Goal: Information Seeking & Learning: Learn about a topic

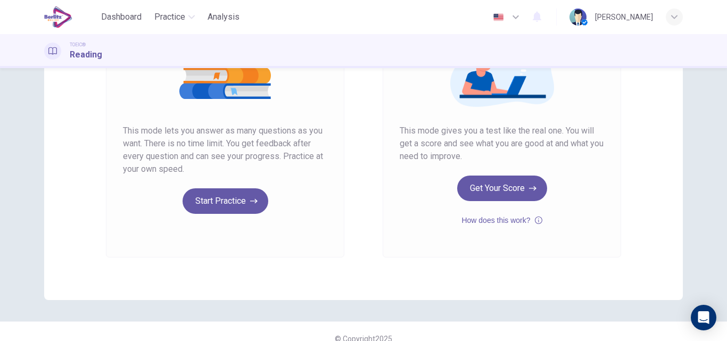
scroll to position [160, 0]
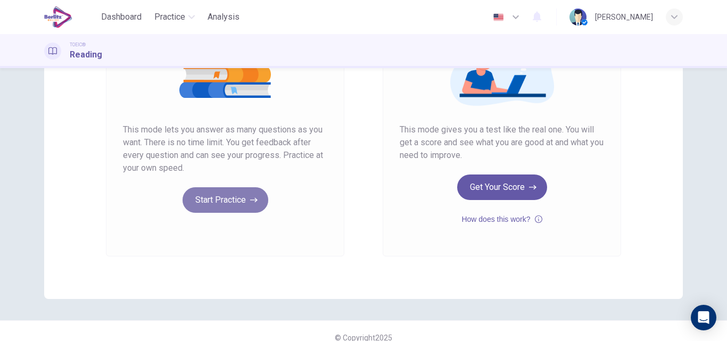
click at [231, 203] on button "Start Practice" at bounding box center [226, 200] width 86 height 26
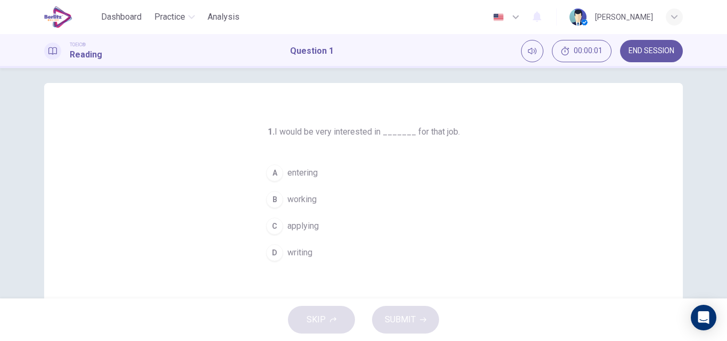
scroll to position [7, 0]
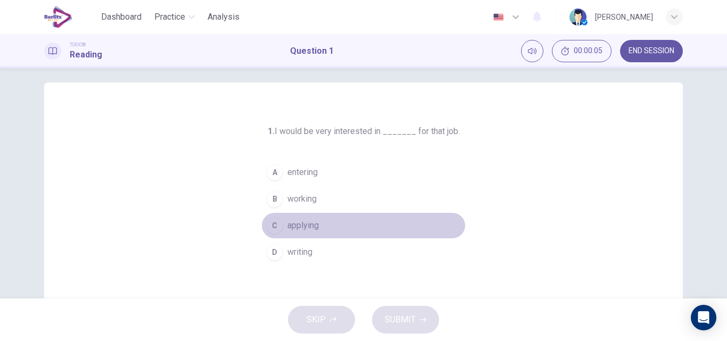
click at [302, 223] on span "applying" at bounding box center [303, 225] width 31 height 13
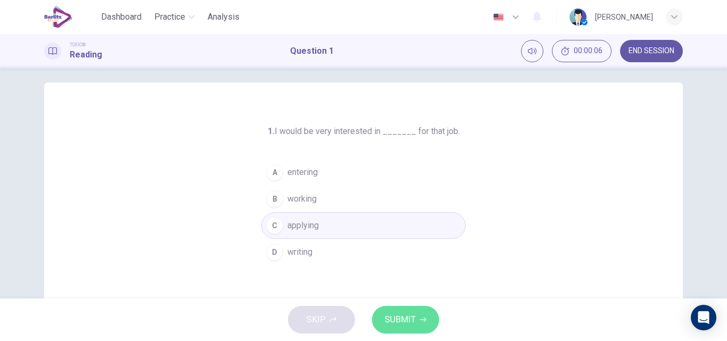
click at [397, 311] on button "SUBMIT" at bounding box center [405, 320] width 67 height 28
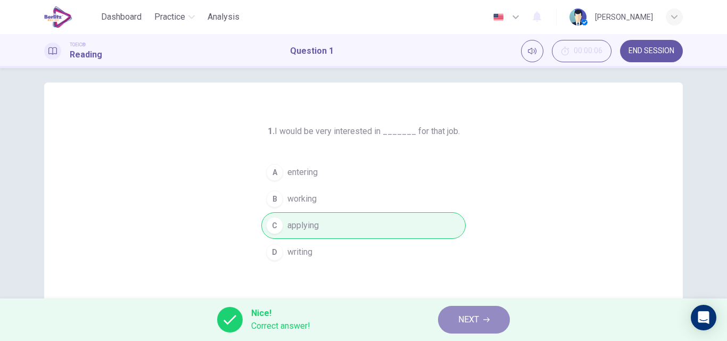
click at [461, 312] on button "NEXT" at bounding box center [474, 320] width 72 height 28
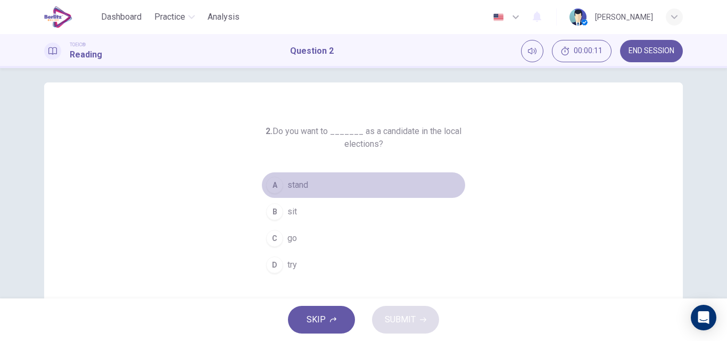
click at [288, 191] on span "stand" at bounding box center [298, 185] width 21 height 13
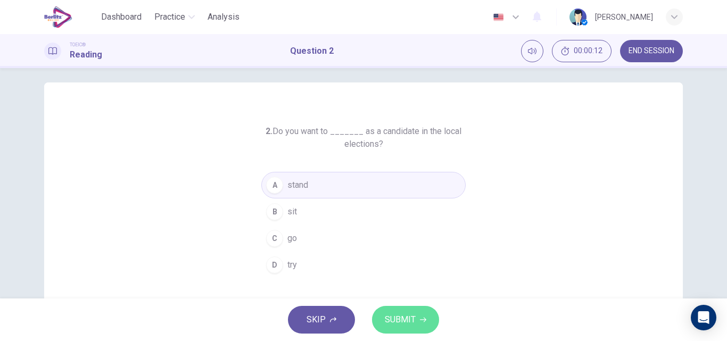
click at [411, 314] on span "SUBMIT" at bounding box center [400, 320] width 31 height 15
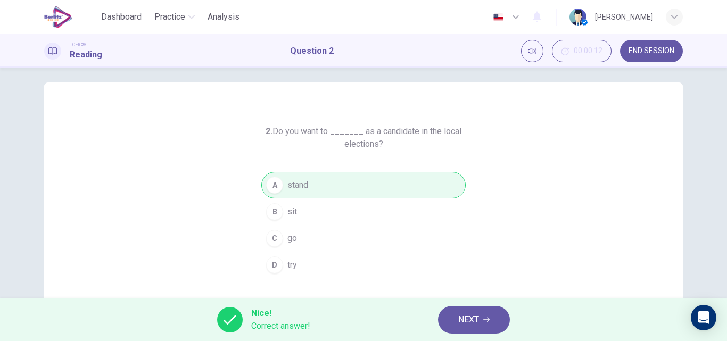
click at [485, 325] on button "NEXT" at bounding box center [474, 320] width 72 height 28
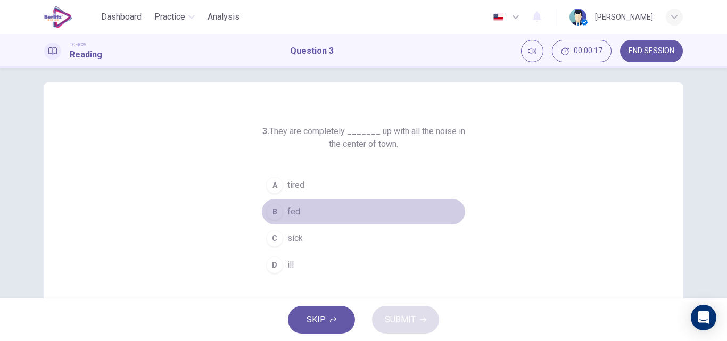
click at [277, 209] on div "B" at bounding box center [274, 211] width 17 height 17
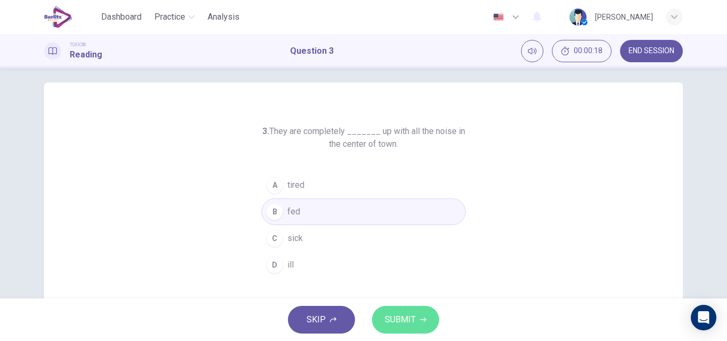
click at [417, 316] on button "SUBMIT" at bounding box center [405, 320] width 67 height 28
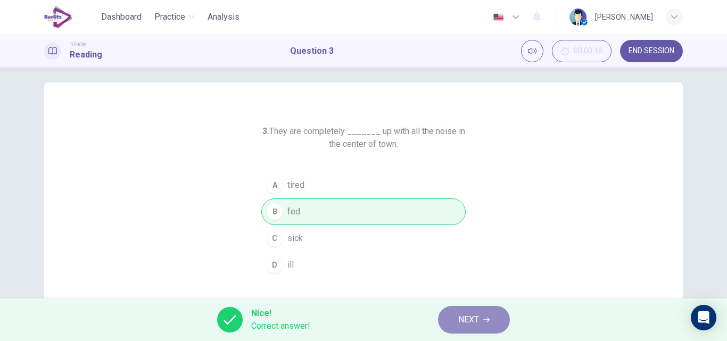
click at [484, 325] on button "NEXT" at bounding box center [474, 320] width 72 height 28
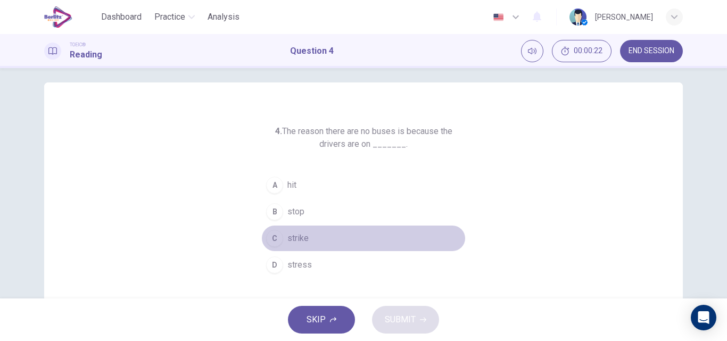
click at [288, 232] on button "C strike" at bounding box center [363, 238] width 205 height 27
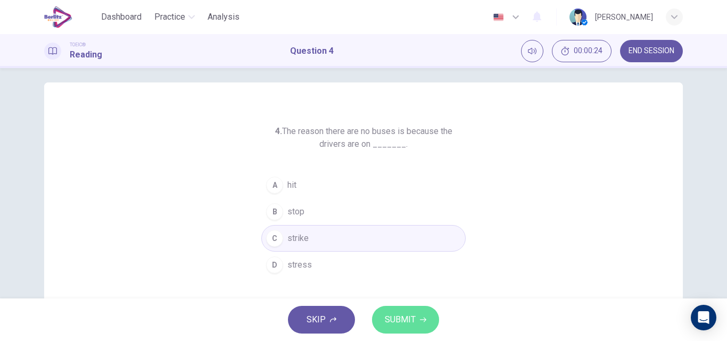
click at [390, 328] on button "SUBMIT" at bounding box center [405, 320] width 67 height 28
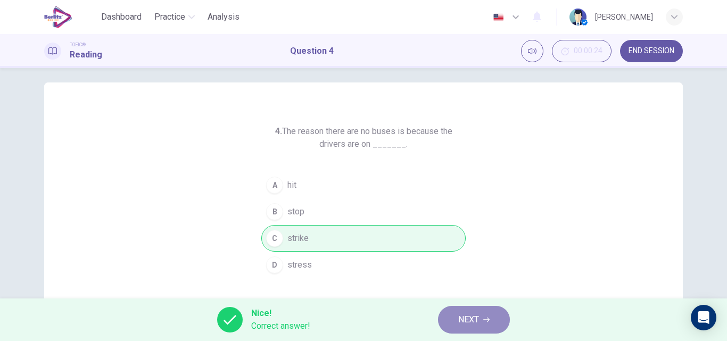
click at [483, 309] on button "NEXT" at bounding box center [474, 320] width 72 height 28
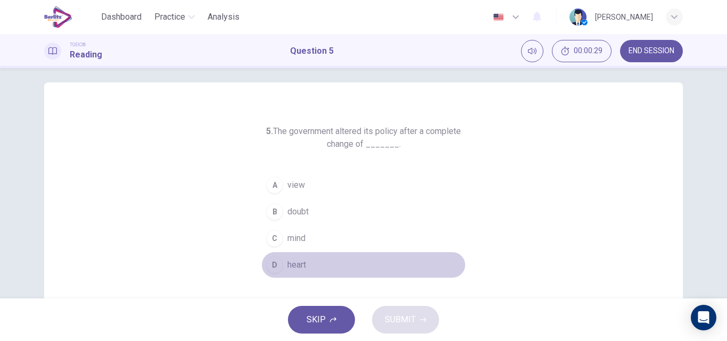
click at [292, 275] on button "D heart" at bounding box center [363, 265] width 205 height 27
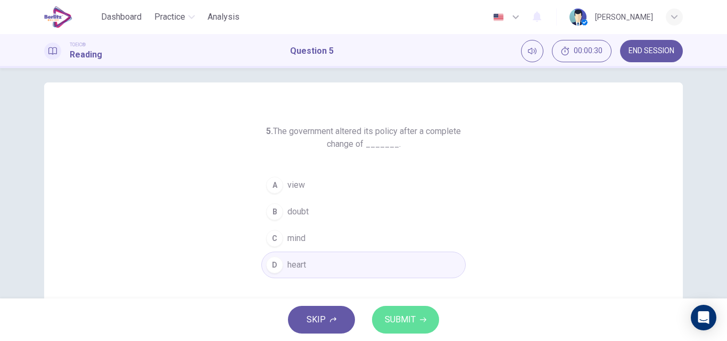
click at [393, 313] on span "SUBMIT" at bounding box center [400, 320] width 31 height 15
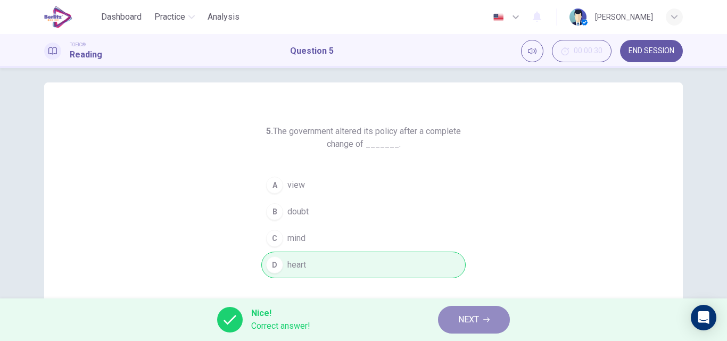
click at [455, 325] on button "NEXT" at bounding box center [474, 320] width 72 height 28
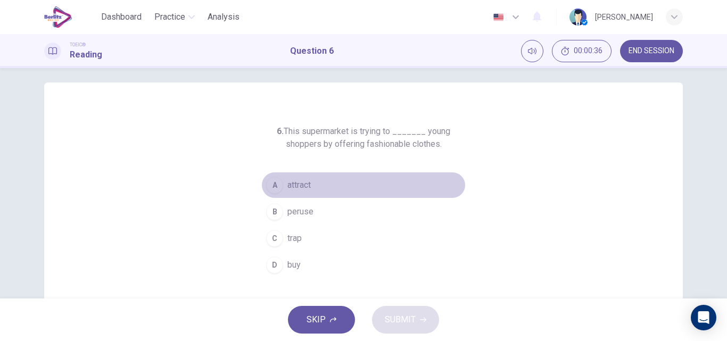
click at [290, 178] on button "A attract" at bounding box center [363, 185] width 205 height 27
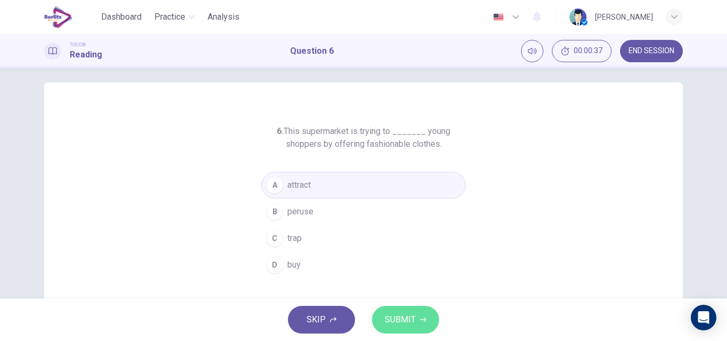
click at [414, 321] on span "SUBMIT" at bounding box center [400, 320] width 31 height 15
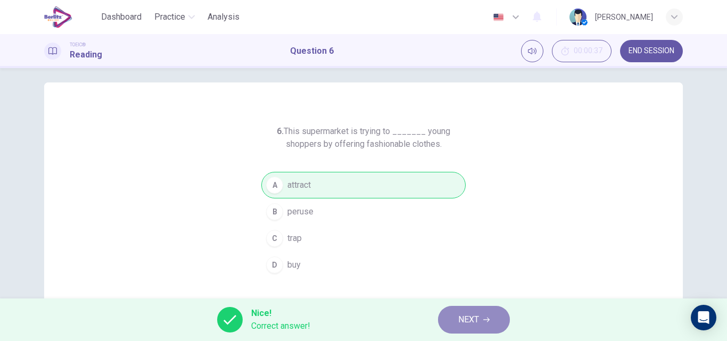
click at [479, 318] on span "NEXT" at bounding box center [469, 320] width 21 height 15
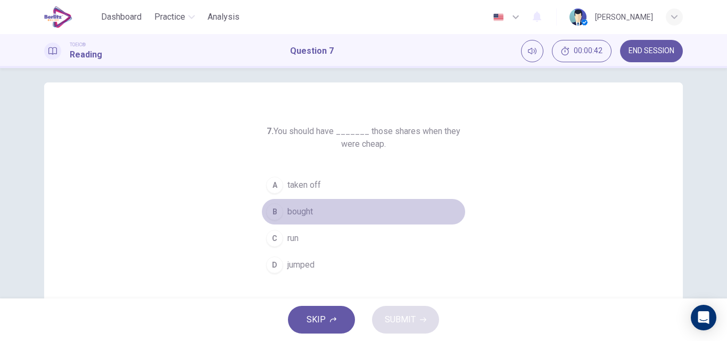
click at [294, 215] on span "bought" at bounding box center [301, 212] width 26 height 13
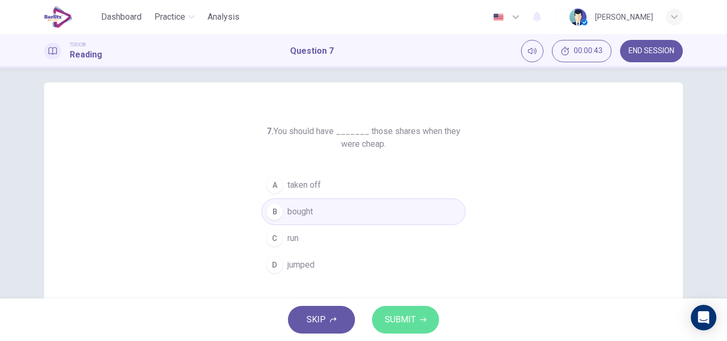
click at [403, 316] on span "SUBMIT" at bounding box center [400, 320] width 31 height 15
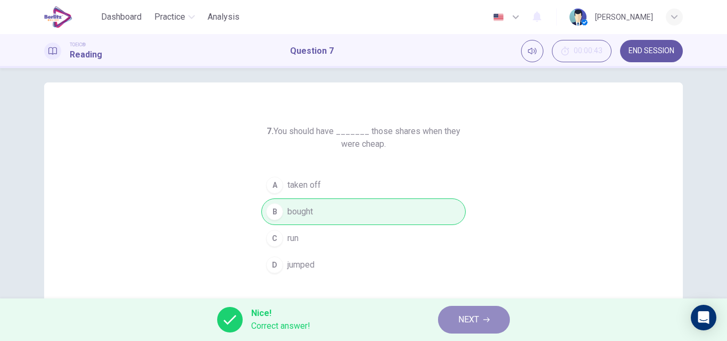
click at [481, 323] on button "NEXT" at bounding box center [474, 320] width 72 height 28
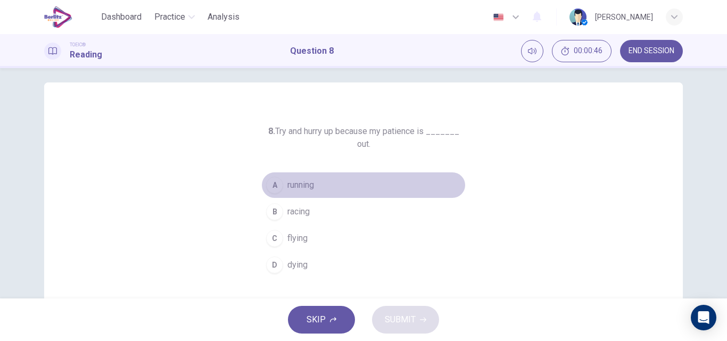
click at [302, 187] on span "running" at bounding box center [301, 185] width 27 height 13
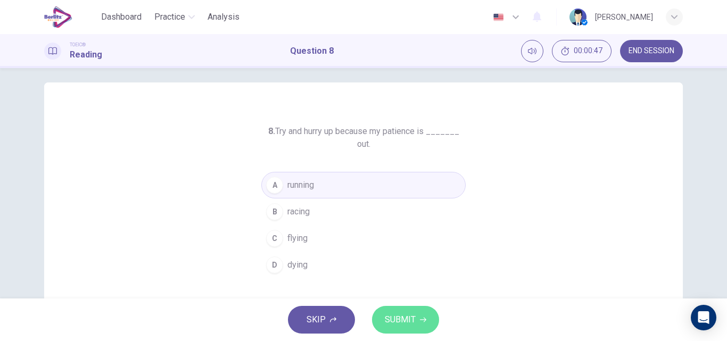
click at [398, 317] on span "SUBMIT" at bounding box center [400, 320] width 31 height 15
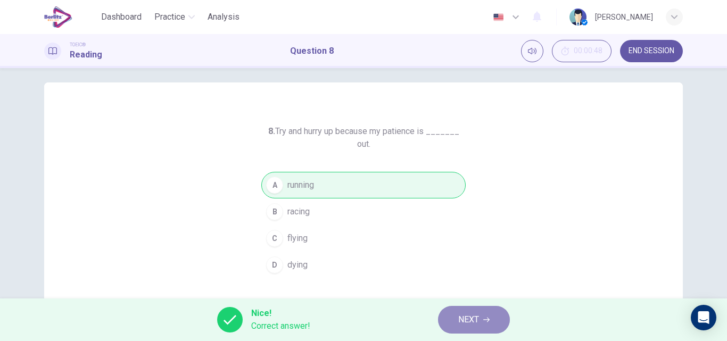
click at [458, 326] on button "NEXT" at bounding box center [474, 320] width 72 height 28
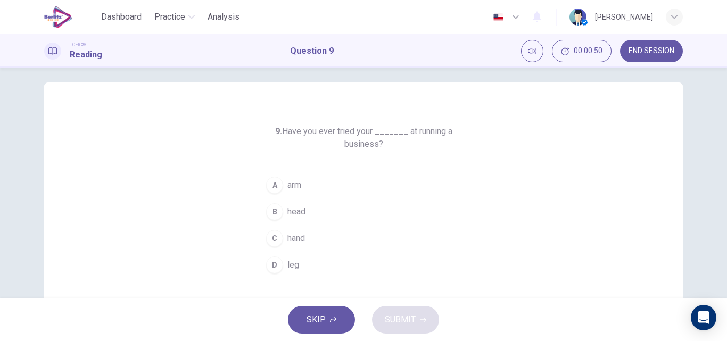
drag, startPoint x: 276, startPoint y: 235, endPoint x: 407, endPoint y: 316, distance: 154.0
click at [407, 316] on div "Dashboard Practice Analysis English ** ​ [PERSON_NAME] TOEIC® Reading Question …" at bounding box center [363, 170] width 727 height 341
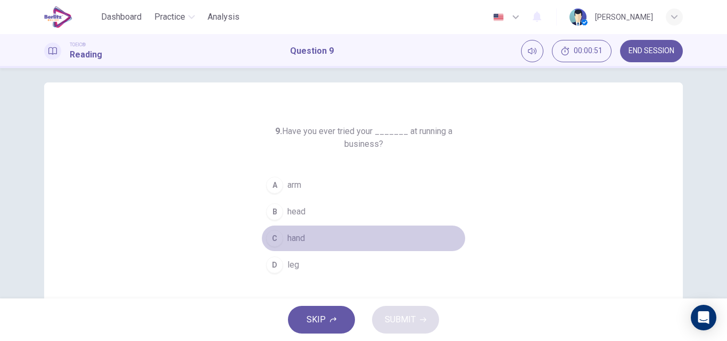
click at [297, 236] on span "hand" at bounding box center [297, 238] width 18 height 13
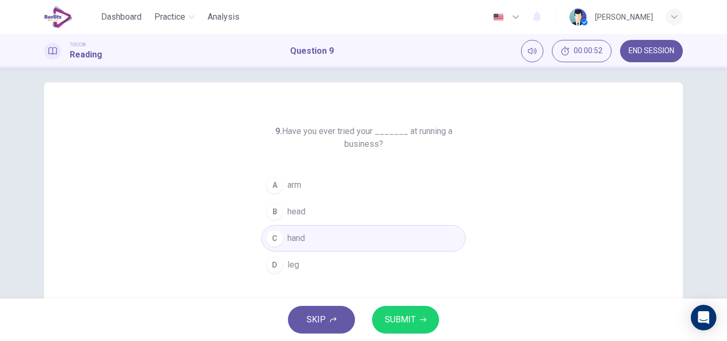
click at [398, 317] on span "SUBMIT" at bounding box center [400, 320] width 31 height 15
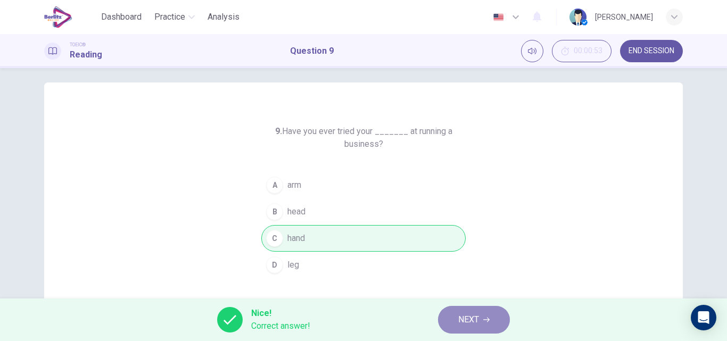
click at [483, 316] on button "NEXT" at bounding box center [474, 320] width 72 height 28
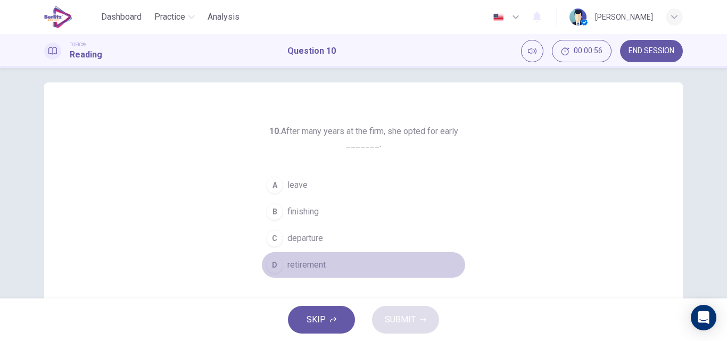
click at [300, 259] on span "retirement" at bounding box center [307, 265] width 38 height 13
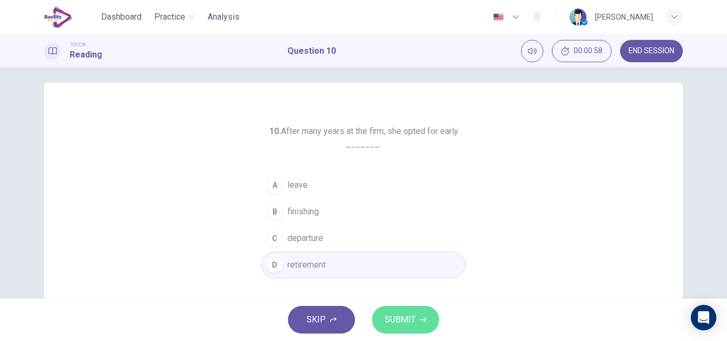
click at [416, 324] on button "SUBMIT" at bounding box center [405, 320] width 67 height 28
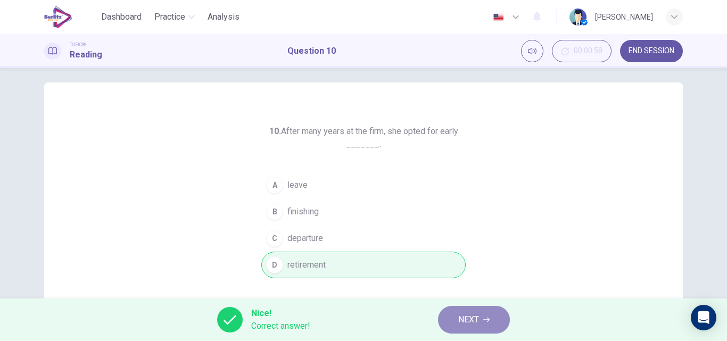
click at [471, 323] on span "NEXT" at bounding box center [469, 320] width 21 height 15
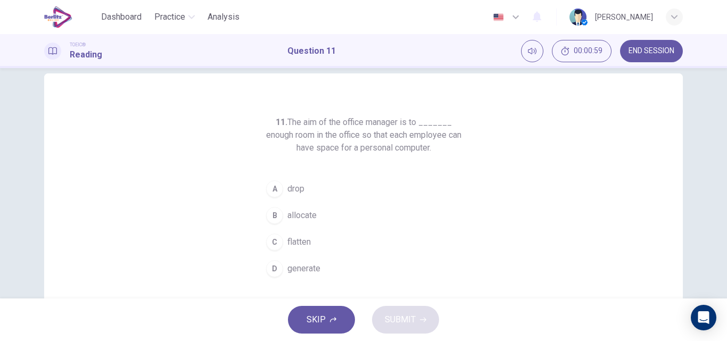
scroll to position [17, 0]
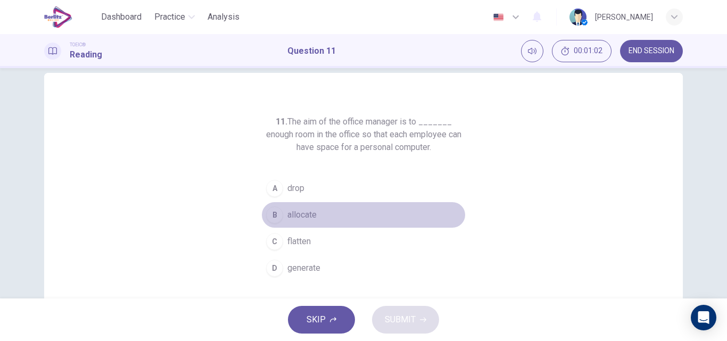
click at [308, 212] on span "allocate" at bounding box center [302, 215] width 29 height 13
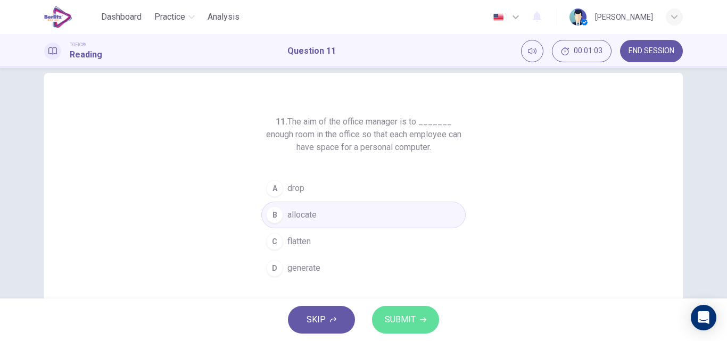
click at [406, 313] on span "SUBMIT" at bounding box center [400, 320] width 31 height 15
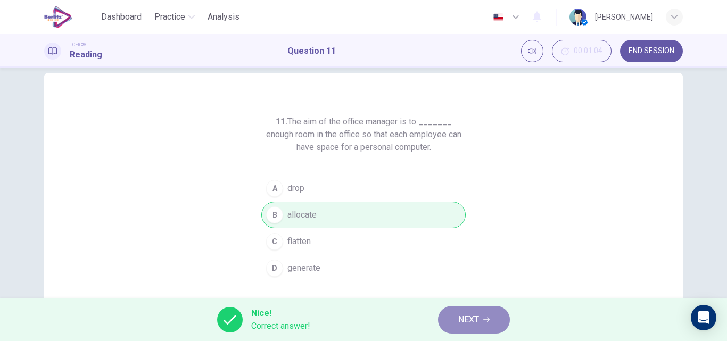
click at [469, 326] on span "NEXT" at bounding box center [469, 320] width 21 height 15
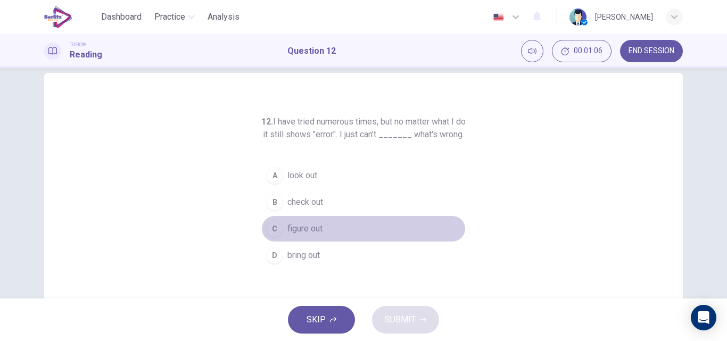
click at [307, 235] on span "figure out" at bounding box center [305, 229] width 35 height 13
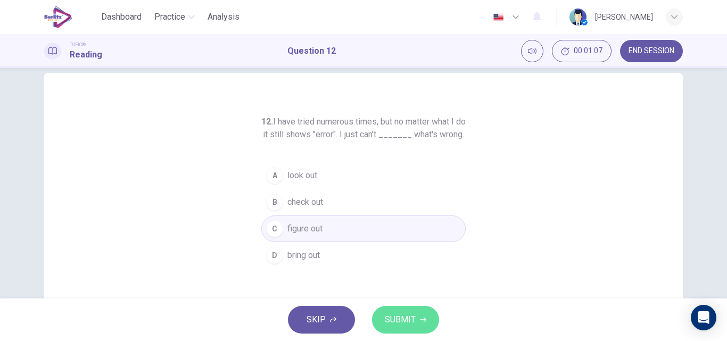
click at [410, 321] on span "SUBMIT" at bounding box center [400, 320] width 31 height 15
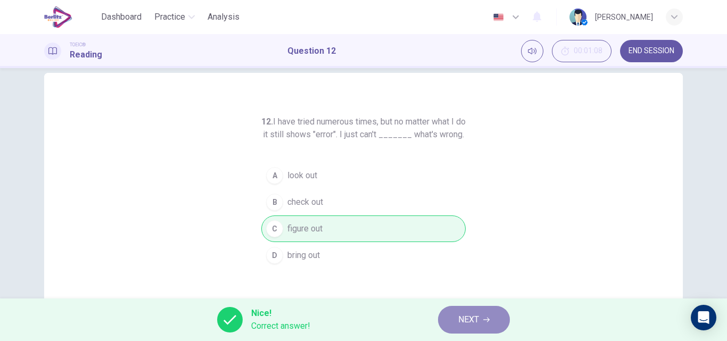
click at [486, 314] on button "NEXT" at bounding box center [474, 320] width 72 height 28
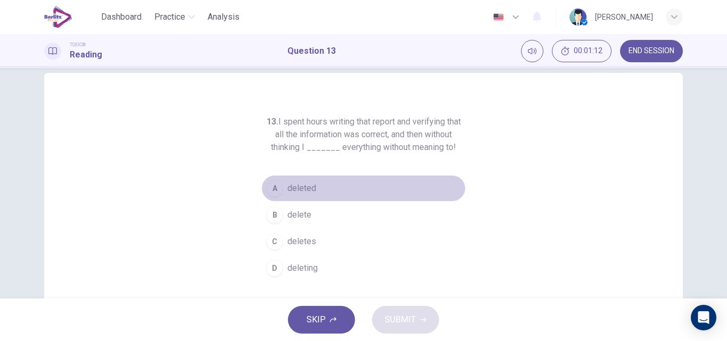
click at [302, 185] on span "deleted" at bounding box center [302, 188] width 29 height 13
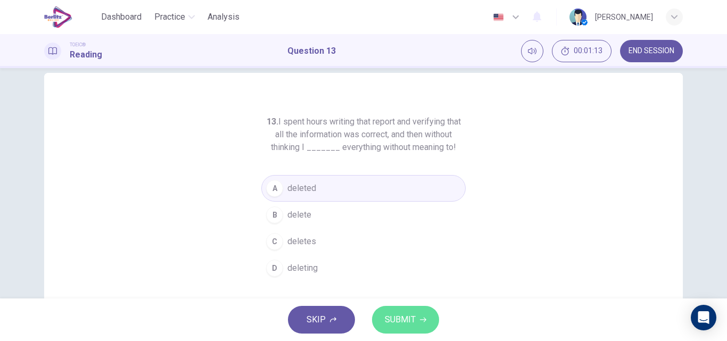
click at [405, 315] on span "SUBMIT" at bounding box center [400, 320] width 31 height 15
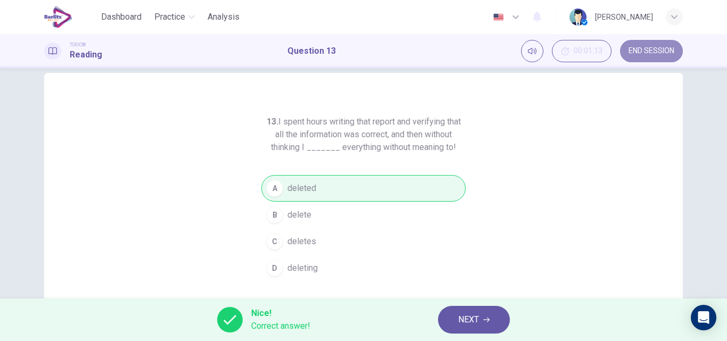
click at [655, 42] on button "END SESSION" at bounding box center [651, 51] width 63 height 22
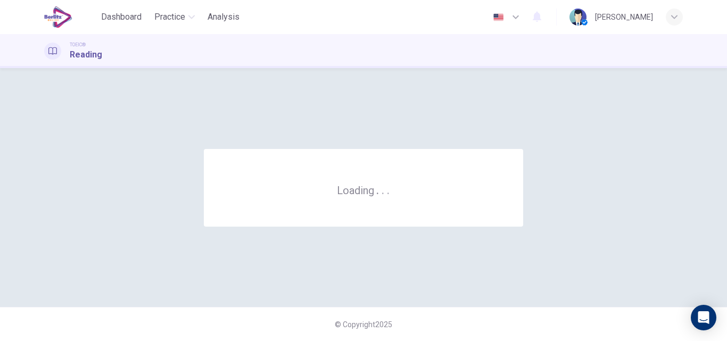
scroll to position [0, 0]
